Goal: Obtain resource: Download file/media

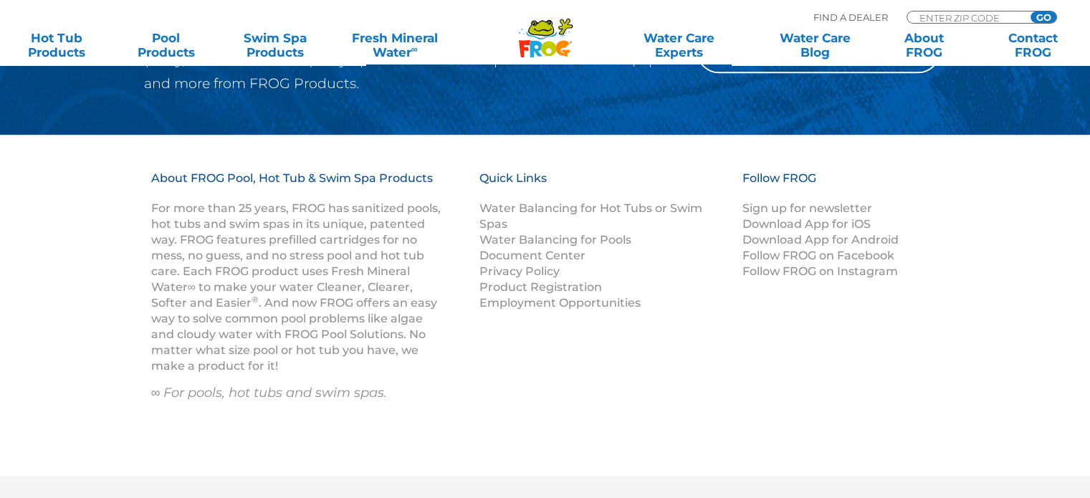
scroll to position [1824, 0]
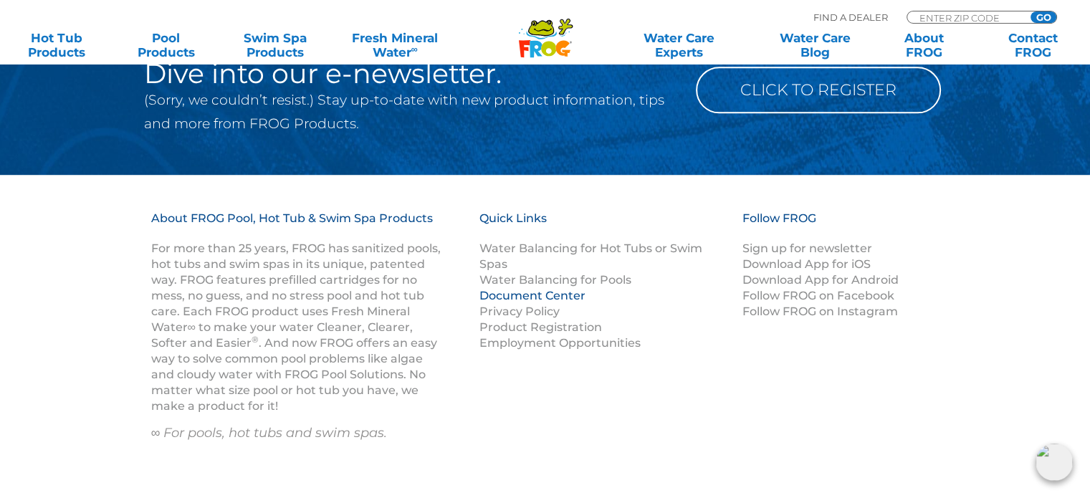
click at [530, 298] on link "Document Center" at bounding box center [533, 296] width 106 height 14
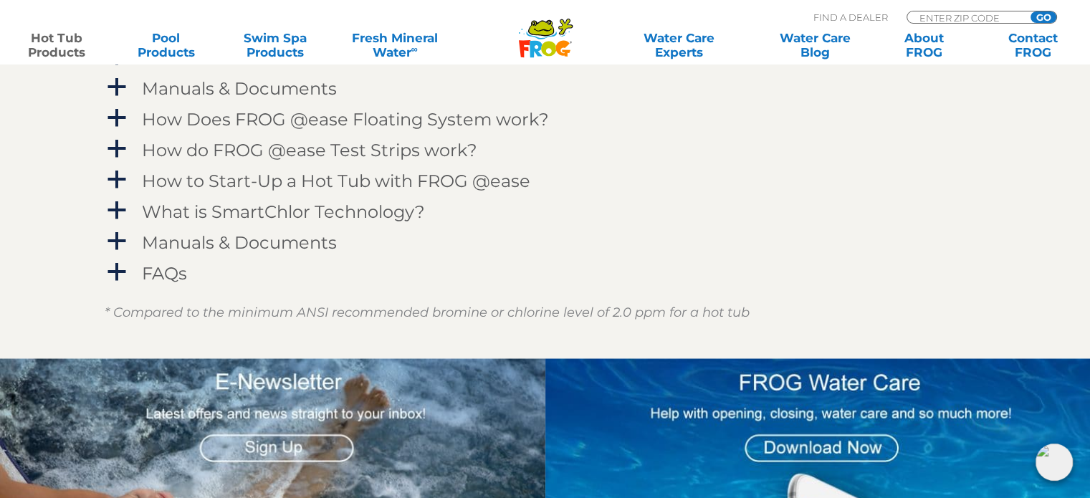
scroll to position [1505, 0]
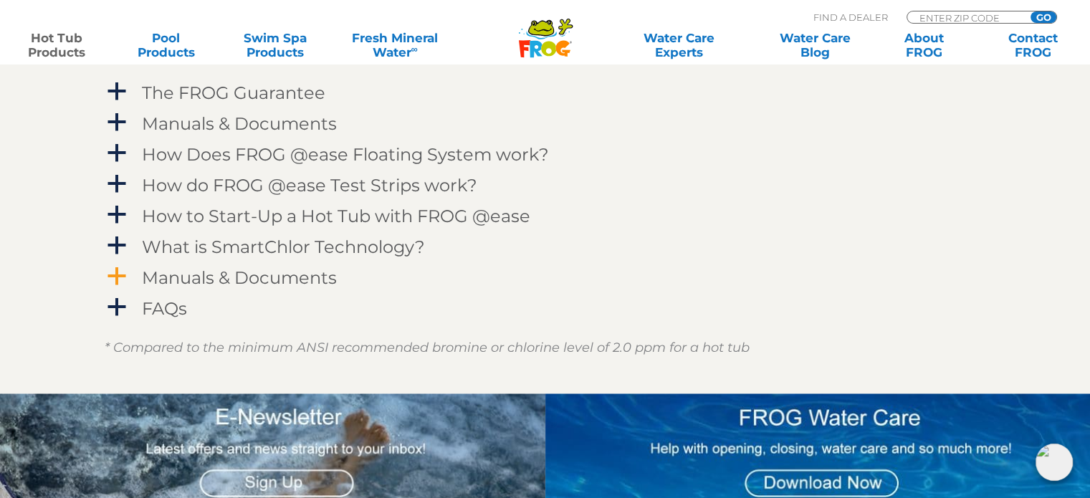
click at [290, 272] on h4 "Manuals & Documents" at bounding box center [239, 277] width 195 height 19
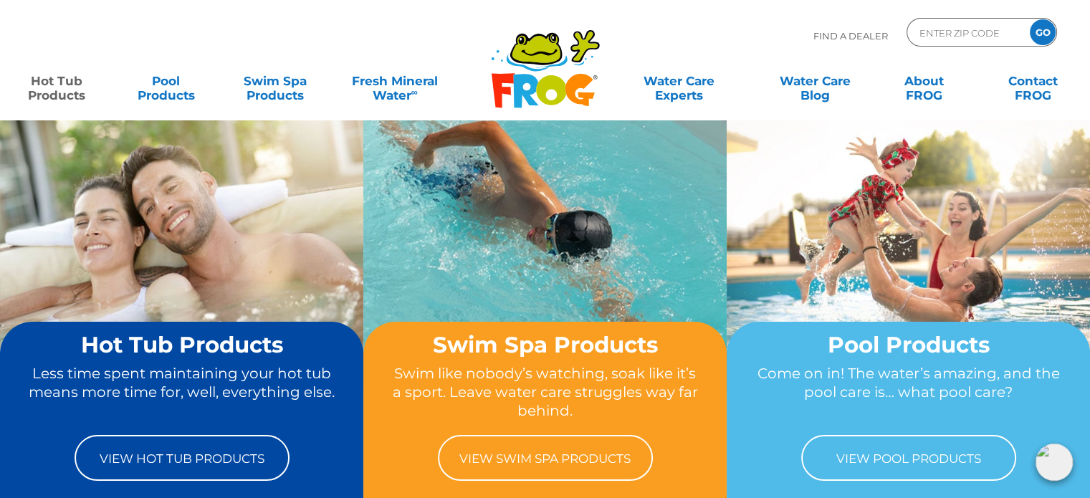
click at [54, 87] on link "Hot Tub Products" at bounding box center [56, 81] width 85 height 29
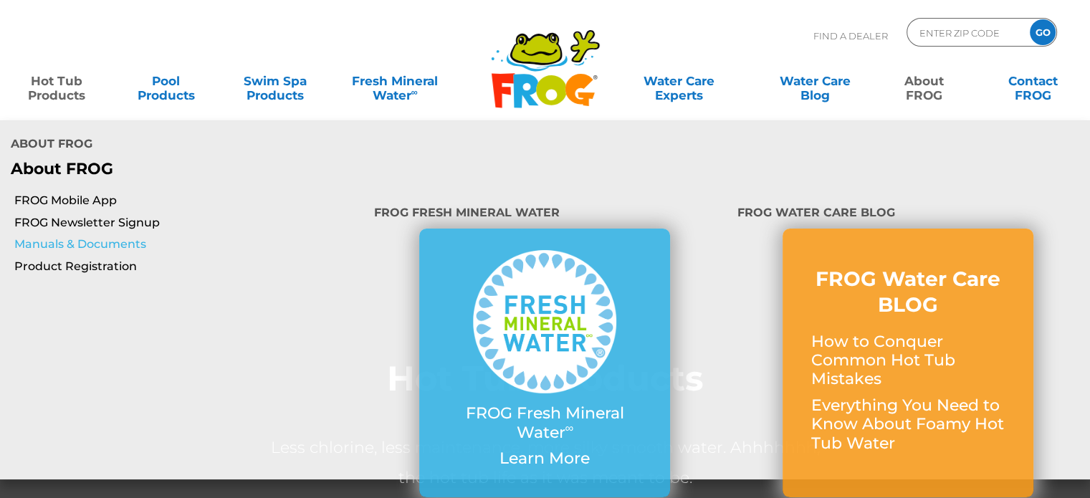
click at [82, 237] on link "Manuals & Documents" at bounding box center [188, 245] width 349 height 16
